Goal: Task Accomplishment & Management: Manage account settings

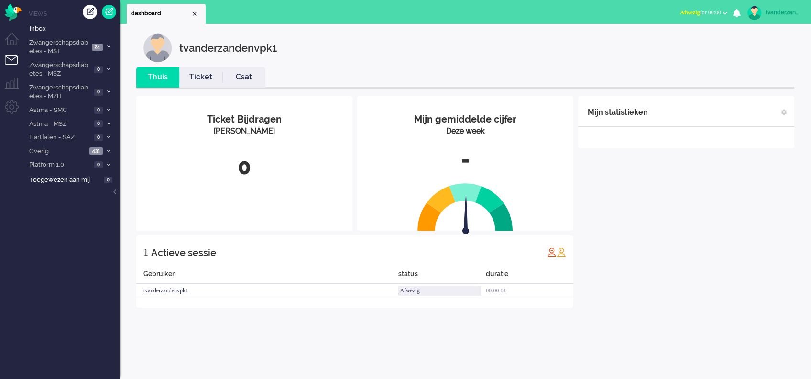
click at [784, 15] on div "tvanderzandenvpk1" at bounding box center [784, 13] width 36 height 10
click at [776, 66] on link "Instellingen" at bounding box center [773, 65] width 66 height 10
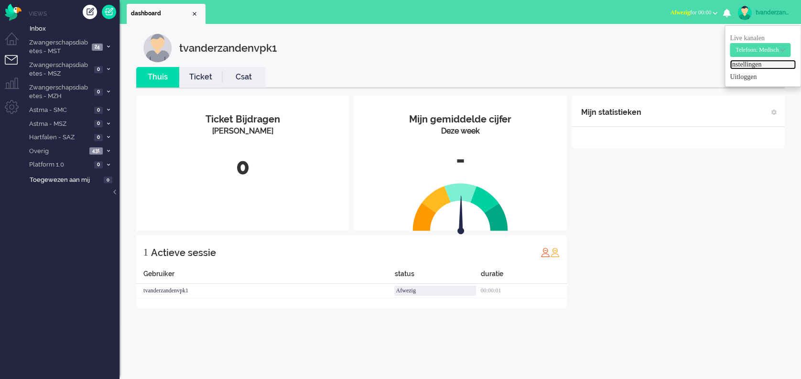
select select "browser"
select select "nl"
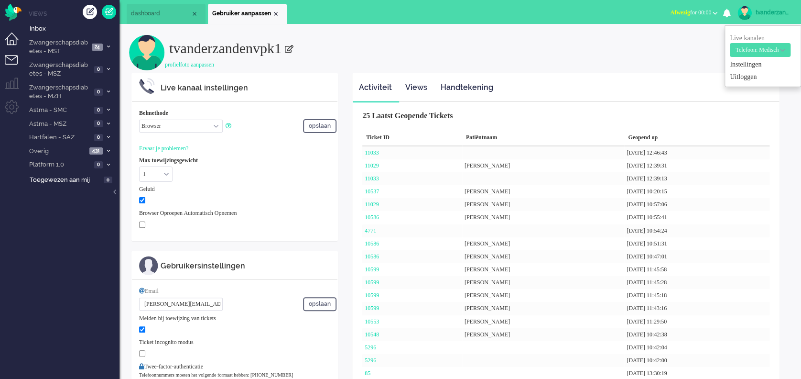
click at [14, 40] on li "Dashboard menu" at bounding box center [16, 44] width 22 height 22
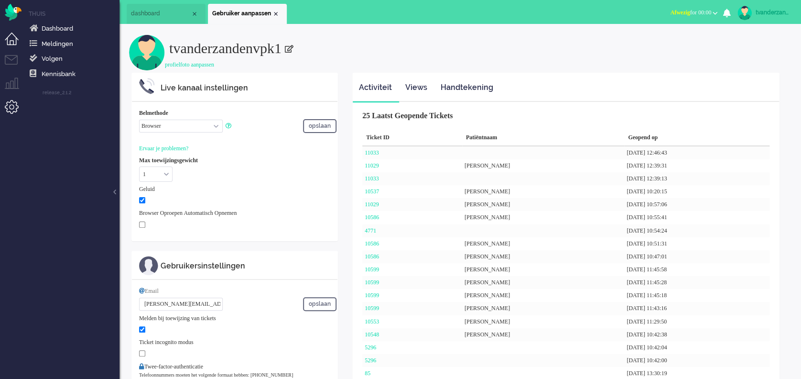
click at [11, 102] on li "Admin menu" at bounding box center [16, 111] width 22 height 22
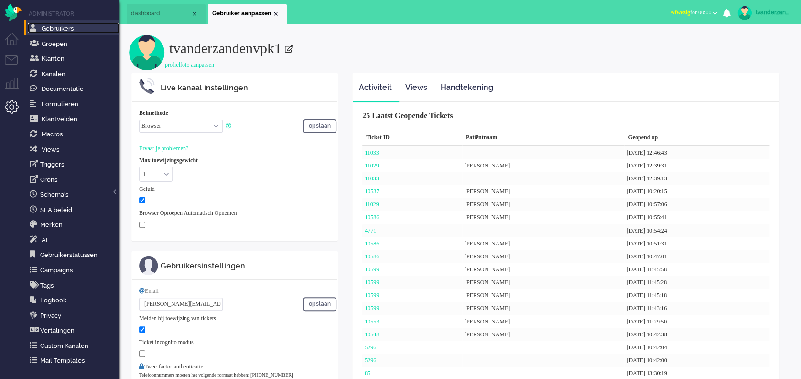
click at [77, 30] on link "Gebruikers" at bounding box center [74, 28] width 92 height 11
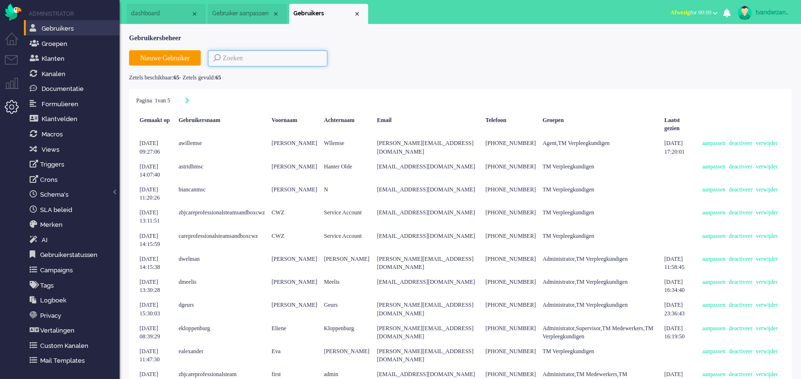
click at [265, 56] on input at bounding box center [268, 58] width 120 height 16
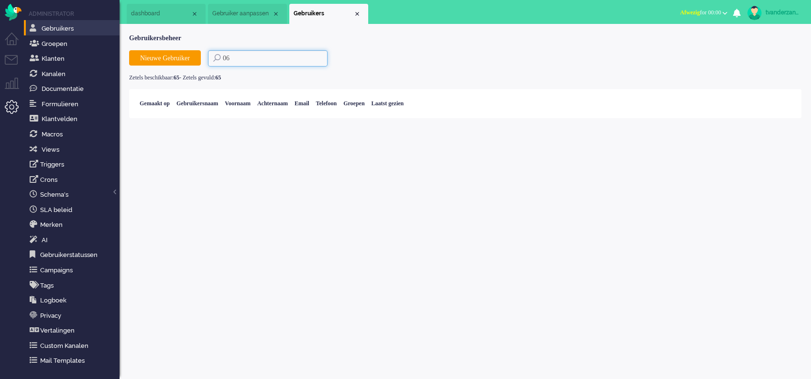
type input "0"
type input "t"
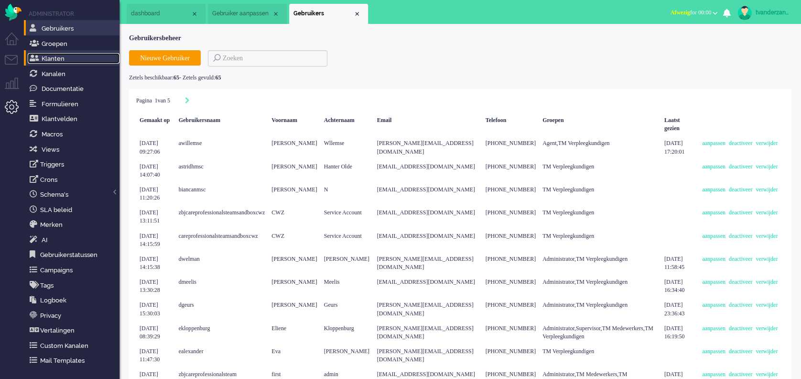
click at [88, 61] on link "Klanten" at bounding box center [74, 58] width 92 height 11
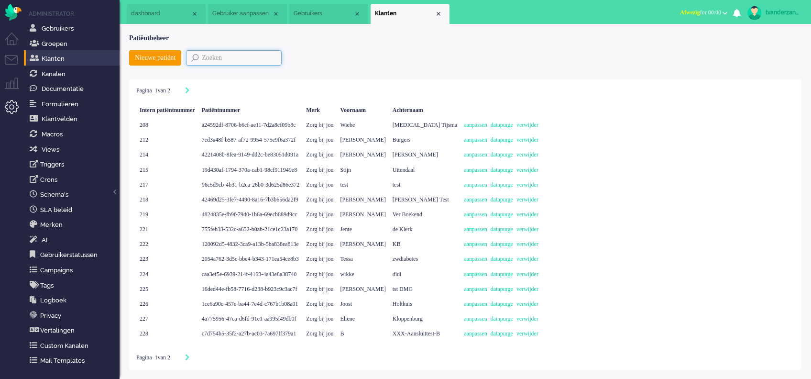
click at [229, 55] on input "text" at bounding box center [234, 57] width 96 height 15
type input "tessa"
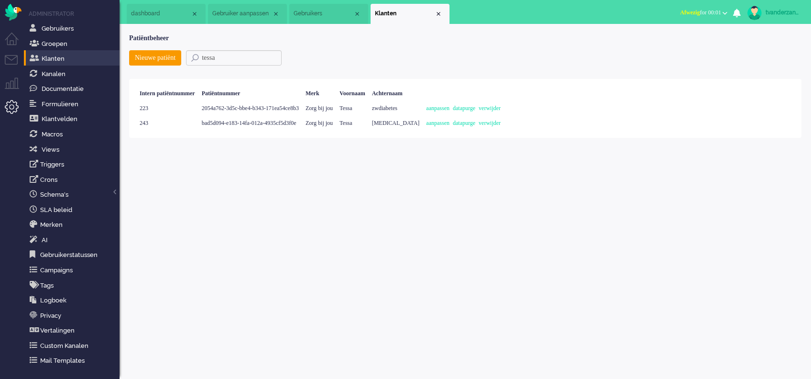
click at [302, 122] on div "bad5d094-e183-14fa-012a-4935cf5d3f0e" at bounding box center [250, 123] width 104 height 15
drag, startPoint x: 241, startPoint y: 58, endPoint x: 88, endPoint y: 50, distance: 153.7
click at [88, 50] on div "Thuis Dashboard [GEOGRAPHIC_DATA] Volgen [GEOGRAPHIC_DATA] release_2.1.2 Views …" at bounding box center [405, 189] width 811 height 379
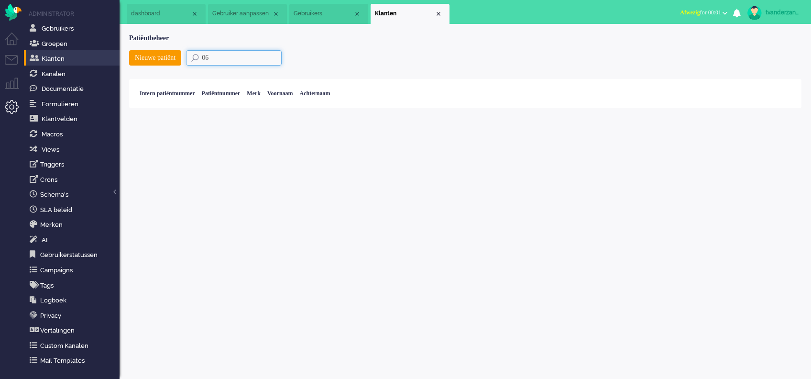
type input "0"
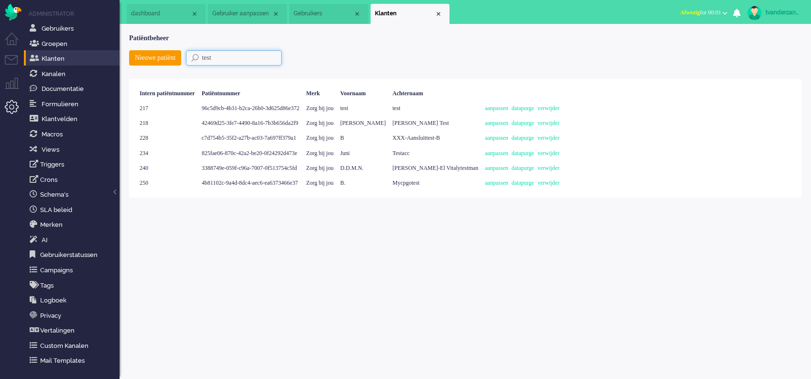
type input "test"
drag, startPoint x: 252, startPoint y: 54, endPoint x: 163, endPoint y: 69, distance: 91.2
click at [163, 69] on div "Nieuwe patiënt test" at bounding box center [465, 61] width 672 height 22
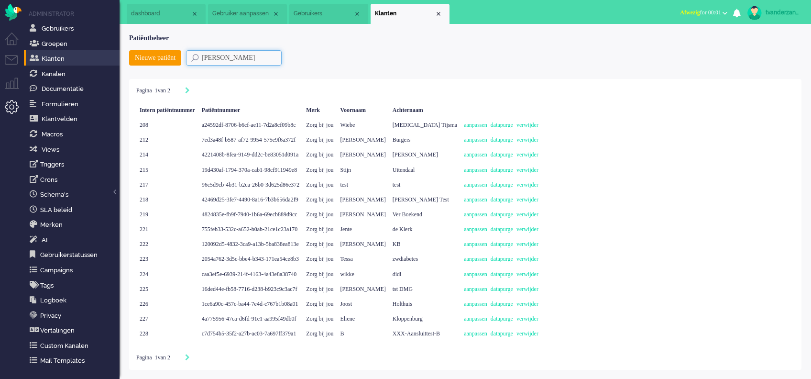
type input "[PERSON_NAME]"
click at [190, 356] on icon "Next" at bounding box center [187, 357] width 5 height 7
type input "2"
drag, startPoint x: 275, startPoint y: 55, endPoint x: 136, endPoint y: 82, distance: 141.7
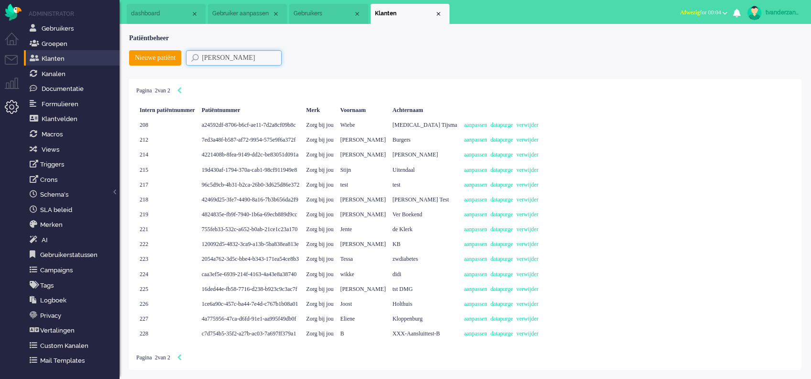
click at [136, 82] on vue-tab "Patiëntbeheer Nieuwe patiënt [PERSON_NAME] Pagina 2 van 2 Intern patiëntnummer …" at bounding box center [465, 201] width 672 height 336
paste input "Testv2 Astma"
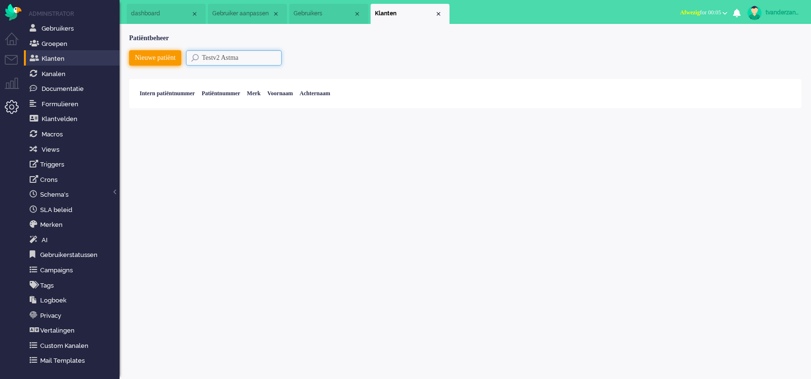
drag, startPoint x: 263, startPoint y: 60, endPoint x: 169, endPoint y: 61, distance: 94.2
click at [169, 61] on div "Nieuwe patiënt Testv2 Astma" at bounding box center [465, 61] width 672 height 22
paste input "b6e5c742-8bc7-49de-a1d5-599fe7acca2f"
drag, startPoint x: 288, startPoint y: 59, endPoint x: 201, endPoint y: 58, distance: 87.5
click at [201, 58] on input "b6e5c742-8bc7-49de-a1d5-599fe7acca2f" at bounding box center [234, 57] width 96 height 15
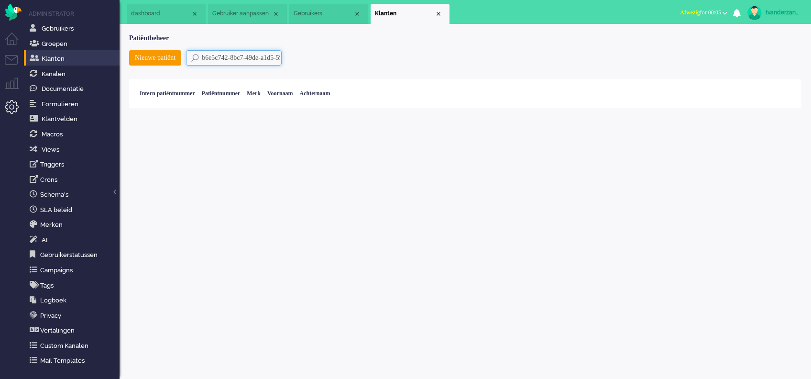
type input "f"
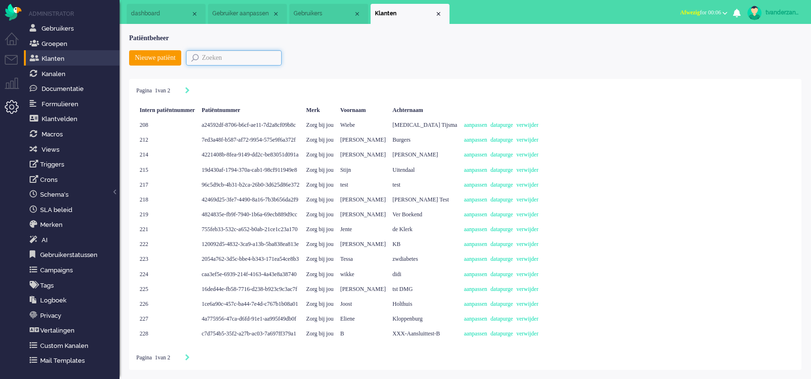
paste input "0c8bf562-2ce3-4fc1-b908-4530125dc500"
type input "0c8bf562-2ce3-4fc1-b908-4530125dc500"
click at [336, 69] on div "Nieuwe patiënt 0c8bf562-2ce3-4fc1-b908-4530125dc500" at bounding box center [465, 61] width 672 height 22
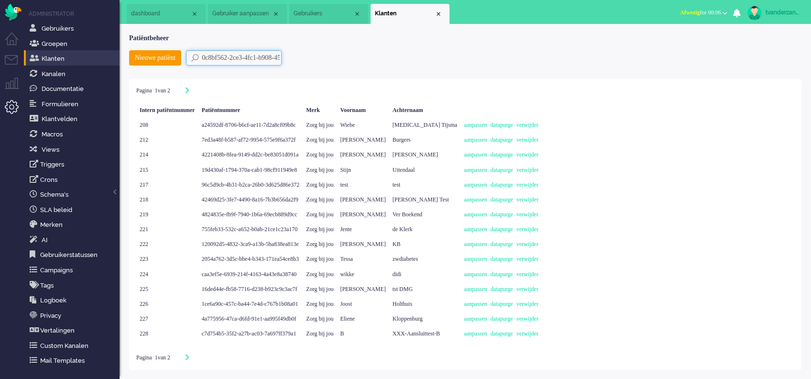
click at [240, 57] on input "0c8bf562-2ce3-4fc1-b908-4530125dc500" at bounding box center [234, 57] width 96 height 15
click at [252, 61] on input "0c8bf562-2ce3-4fc1-b908-4530125dc500" at bounding box center [234, 57] width 96 height 15
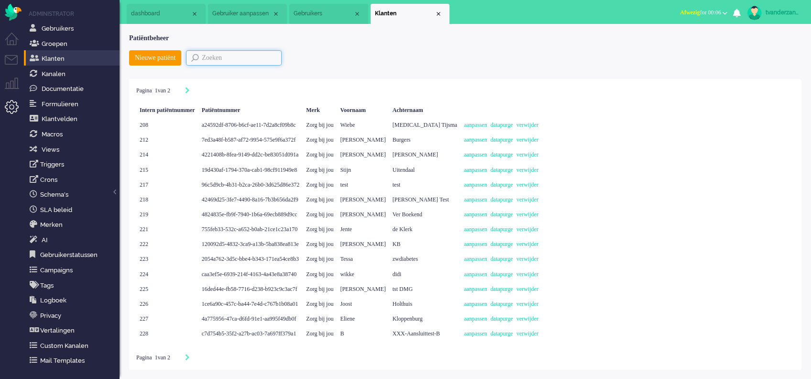
paste input "[PERSON_NAME][EMAIL_ADDRESS][DOMAIN_NAME]"
type input "[PERSON_NAME][EMAIL_ADDRESS][DOMAIN_NAME]"
click at [392, 59] on div "Nieuwe patiënt [PERSON_NAME][EMAIL_ADDRESS][DOMAIN_NAME]" at bounding box center [465, 61] width 672 height 22
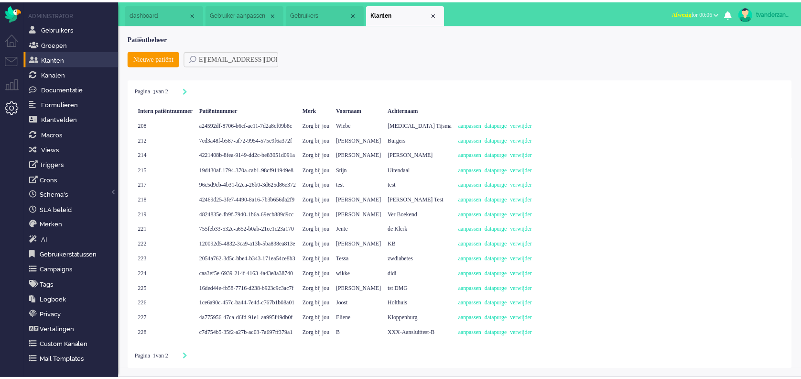
scroll to position [0, 0]
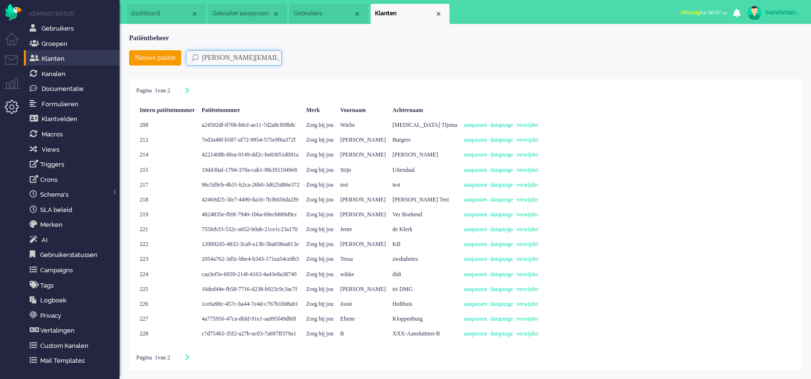
click at [205, 58] on input "[PERSON_NAME][EMAIL_ADDRESS][DOMAIN_NAME]" at bounding box center [234, 57] width 96 height 15
click at [441, 15] on div "Close tab" at bounding box center [439, 14] width 8 height 8
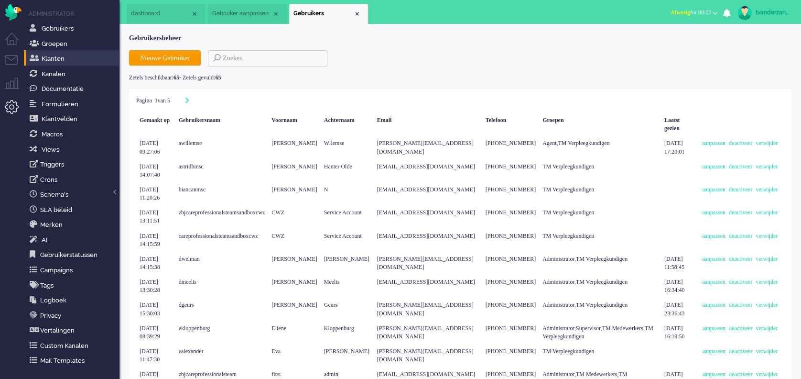
click at [354, 8] on li "Gebruikers" at bounding box center [328, 14] width 79 height 20
click at [356, 14] on div "Close tab" at bounding box center [357, 14] width 8 height 8
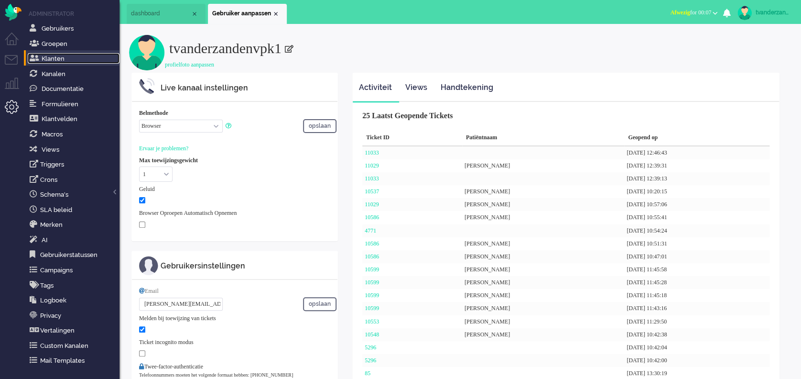
click at [80, 61] on link "Klanten" at bounding box center [74, 58] width 92 height 11
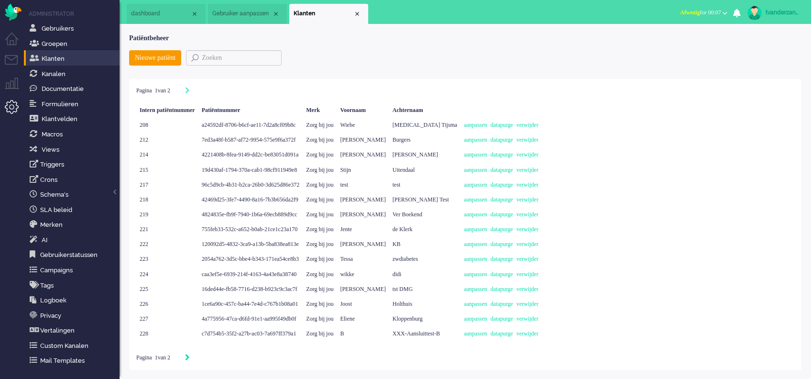
click at [190, 358] on icon "Next" at bounding box center [187, 357] width 5 height 7
type input "2"
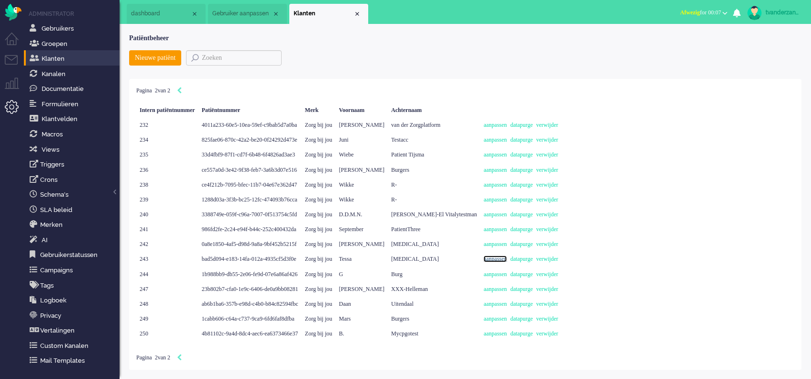
click at [507, 260] on link "aanpassen" at bounding box center [494, 258] width 23 height 7
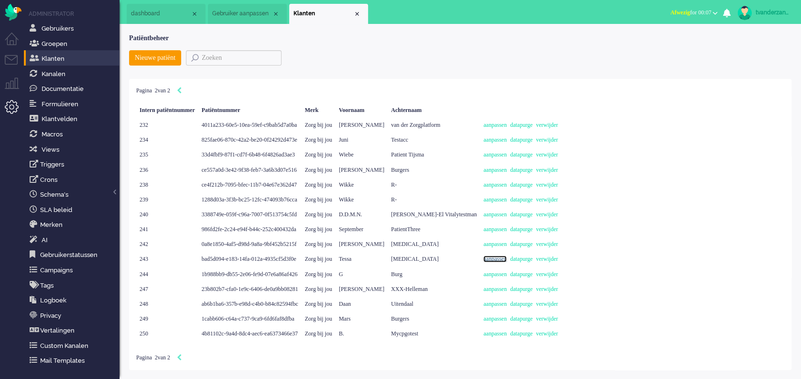
select select "1"
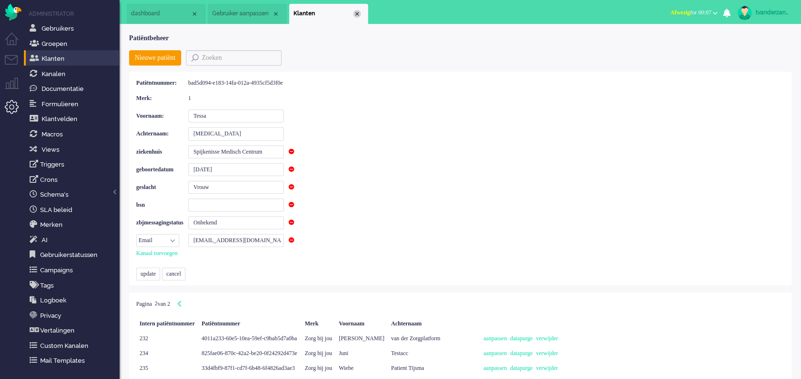
click at [358, 15] on div "Close tab" at bounding box center [357, 14] width 8 height 8
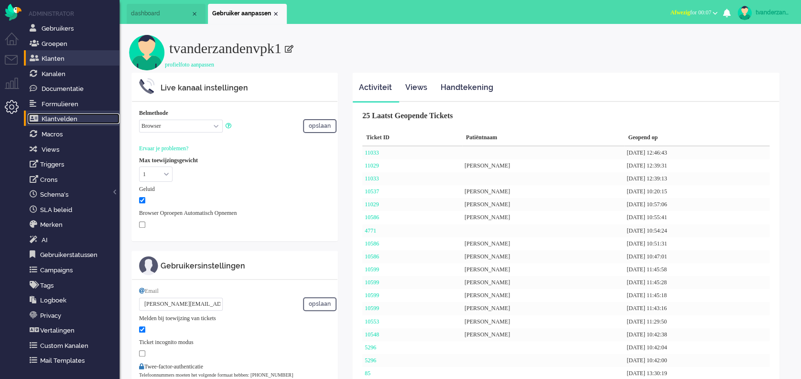
click at [88, 120] on link "Klantvelden" at bounding box center [74, 118] width 92 height 11
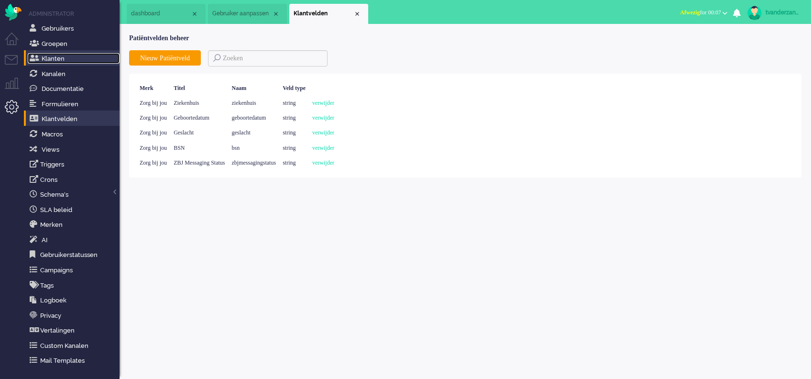
click at [71, 61] on link "Klanten" at bounding box center [74, 58] width 92 height 11
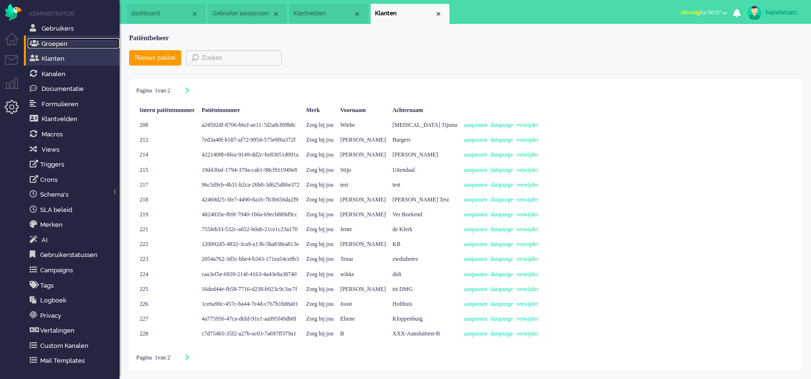
click at [61, 44] on span "Groepen" at bounding box center [55, 43] width 26 height 7
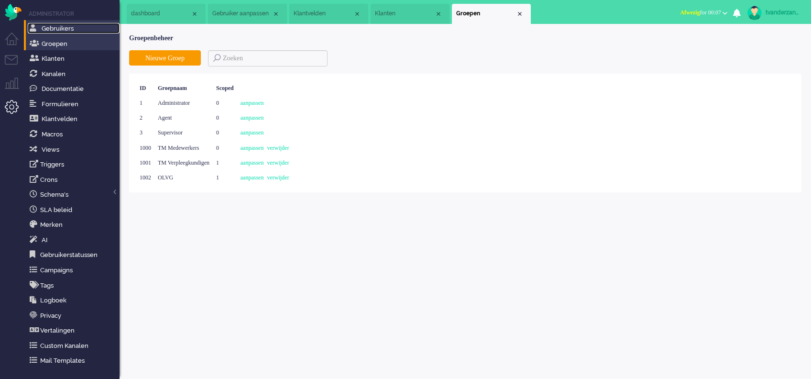
click at [62, 27] on span "Gebruikers" at bounding box center [58, 28] width 32 height 7
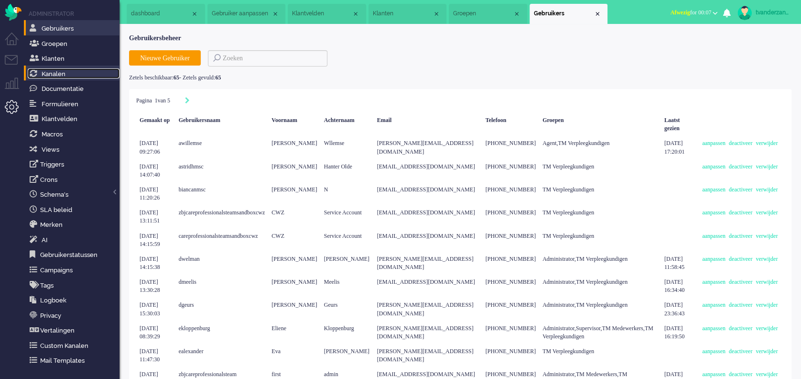
click at [66, 75] on link "Kanalen" at bounding box center [74, 73] width 92 height 11
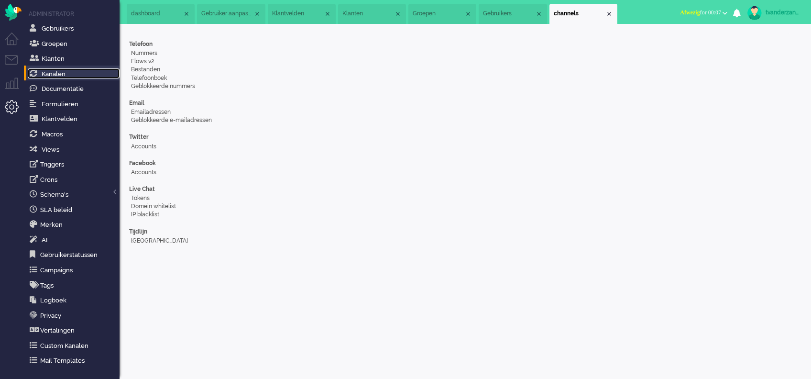
click at [332, 15] on li "Klantvelden" at bounding box center [302, 14] width 68 height 20
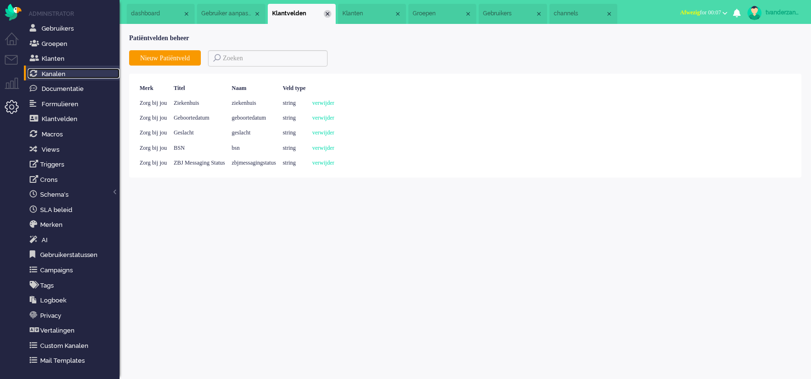
click at [325, 15] on div "Close tab" at bounding box center [328, 14] width 8 height 8
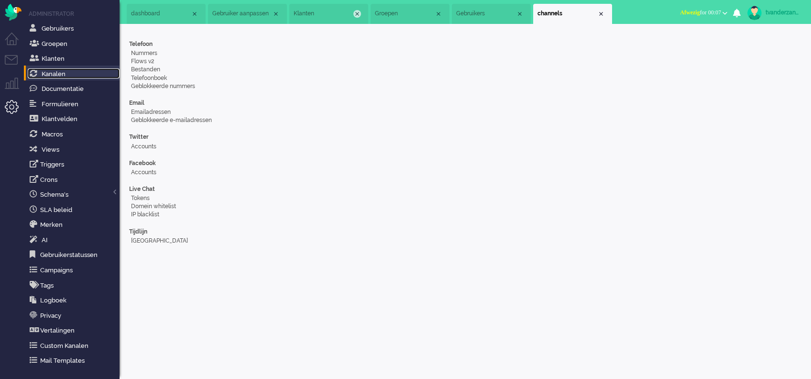
click at [355, 11] on div "Close tab" at bounding box center [357, 14] width 8 height 8
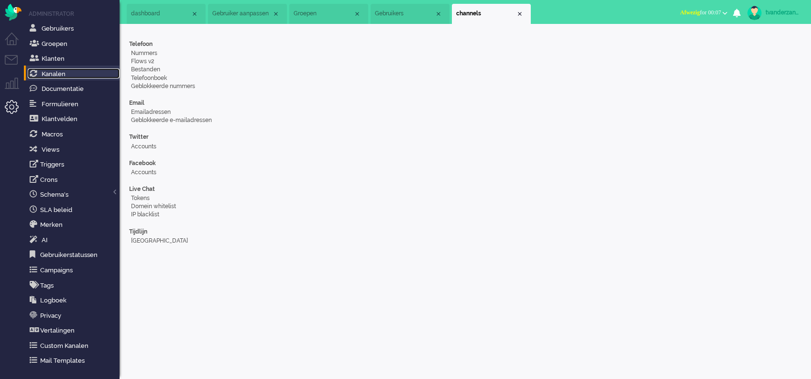
click at [355, 11] on div "Close tab" at bounding box center [357, 14] width 8 height 8
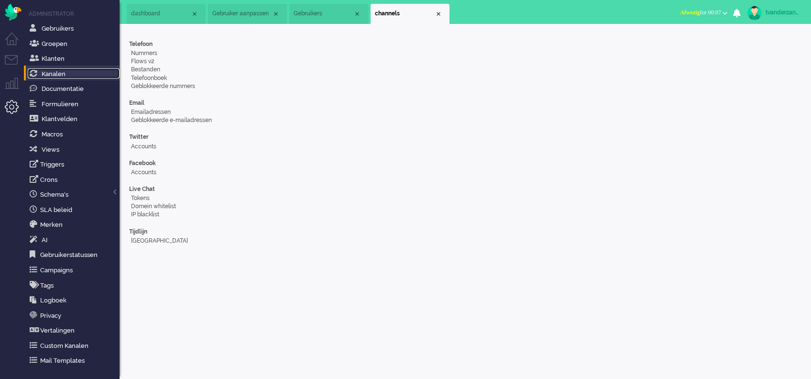
click at [355, 11] on div "Close tab" at bounding box center [357, 14] width 8 height 8
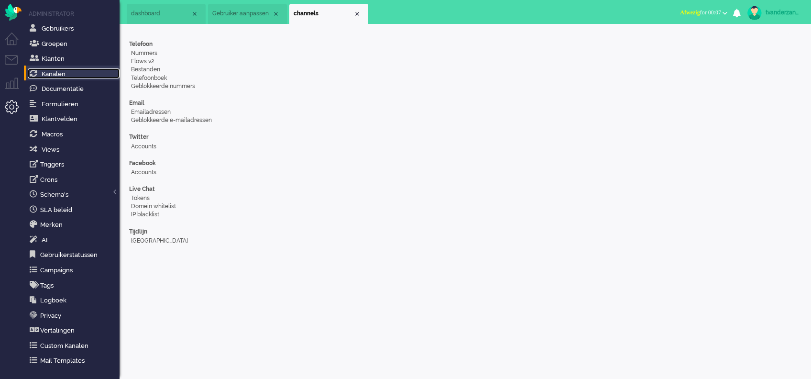
click at [355, 11] on div "Close tab" at bounding box center [357, 14] width 8 height 8
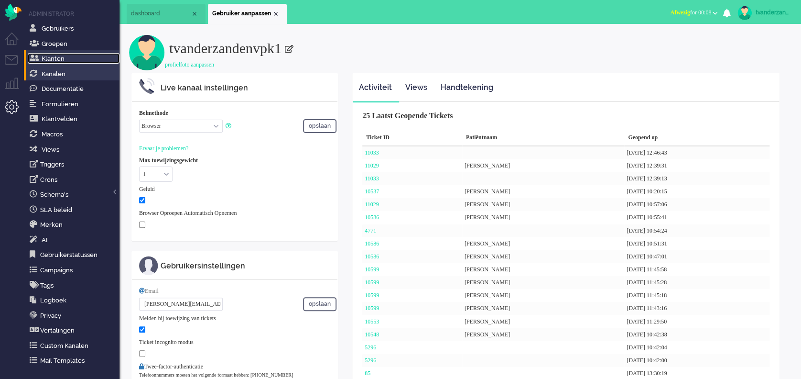
click at [60, 59] on span "Klanten" at bounding box center [53, 58] width 23 height 7
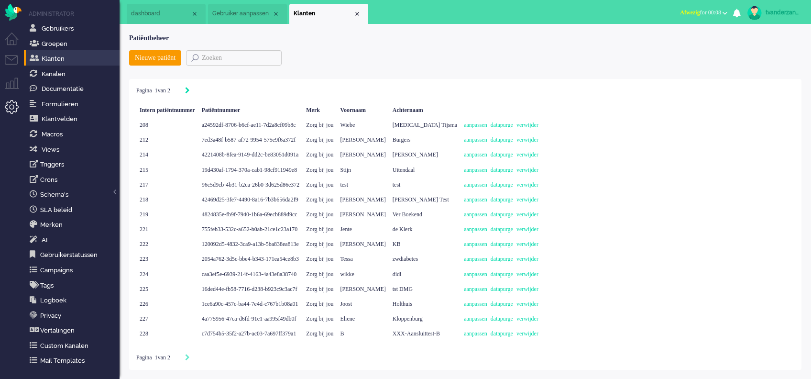
click at [190, 91] on icon "Next" at bounding box center [187, 90] width 5 height 7
type input "2"
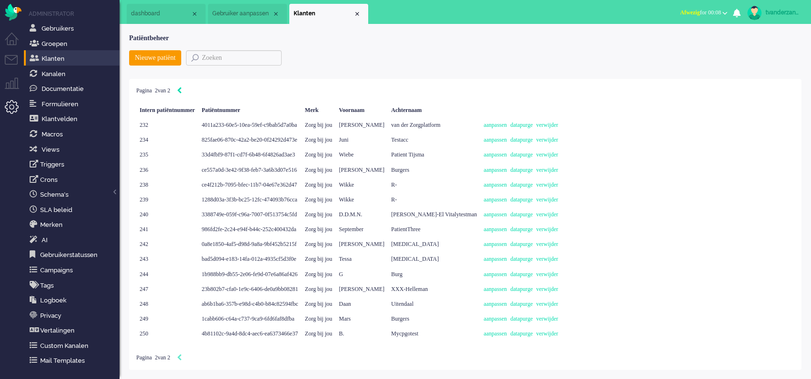
click at [182, 89] on icon "Previous" at bounding box center [179, 90] width 5 height 7
type input "1"
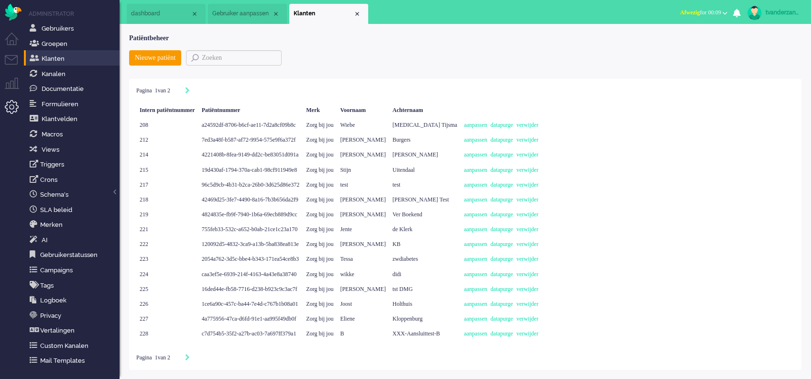
click at [799, 168] on div "Pagina 1 van 2 Intern patiëntnummer Patiëntnummer Merk Voornaam Achternaam 208 …" at bounding box center [465, 224] width 672 height 291
click at [190, 356] on icon "Next" at bounding box center [187, 357] width 5 height 7
type input "2"
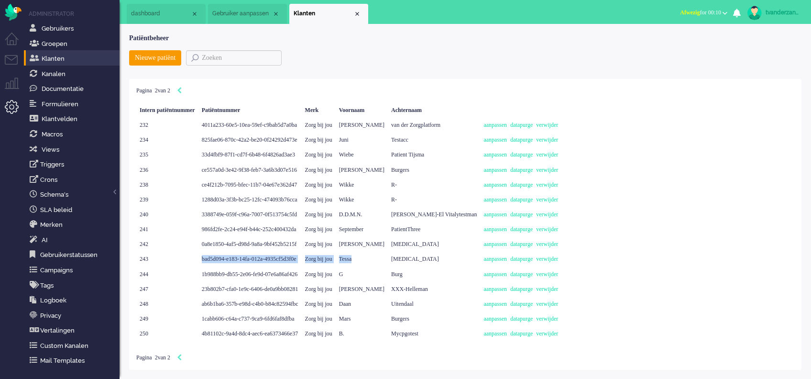
drag, startPoint x: 417, startPoint y: 256, endPoint x: 189, endPoint y: 260, distance: 228.1
click at [189, 260] on div "243 bad5d094-e183-14fa-012a-4935cf5d3f0e Zorg bij [PERSON_NAME] [MEDICAL_DATA] …" at bounding box center [348, 259] width 425 height 15
click at [443, 260] on div "[MEDICAL_DATA]" at bounding box center [434, 259] width 92 height 15
click at [182, 360] on icon "Previous" at bounding box center [179, 357] width 5 height 7
type input "1"
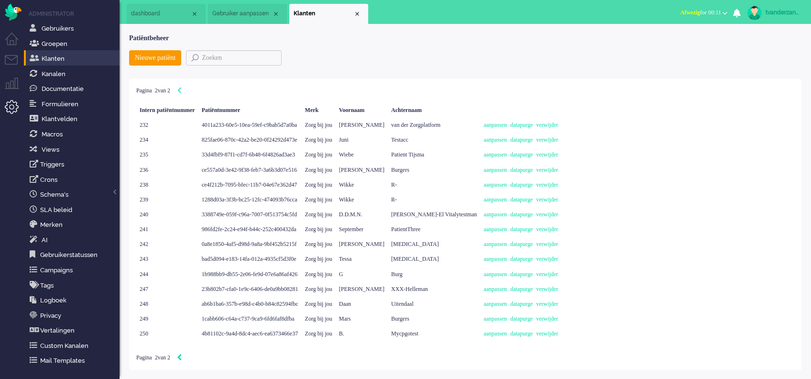
type input "1"
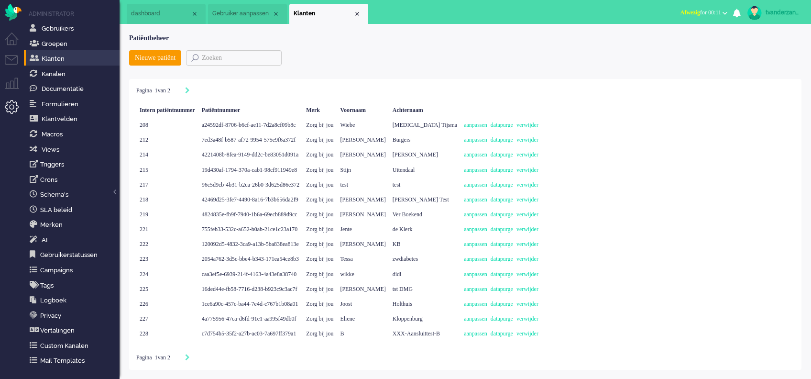
click at [190, 354] on div "Pagination" at bounding box center [182, 358] width 16 height 10
click at [201, 357] on div "Pagina 1 van 2" at bounding box center [465, 358] width 658 height 10
click at [190, 359] on icon "Next" at bounding box center [187, 357] width 5 height 7
type input "2"
